Goal: Find specific page/section: Find specific page/section

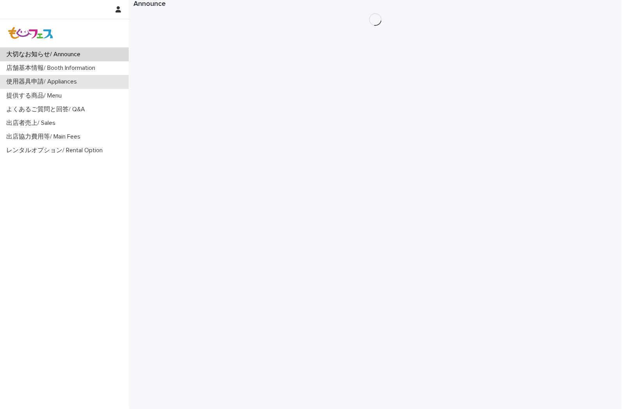
click at [59, 80] on p "使用器具申請/ Appliances" at bounding box center [43, 81] width 80 height 7
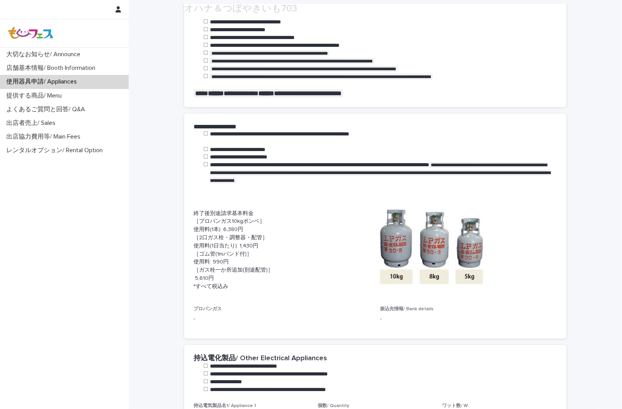
scroll to position [173, 0]
